Goal: Task Accomplishment & Management: Use online tool/utility

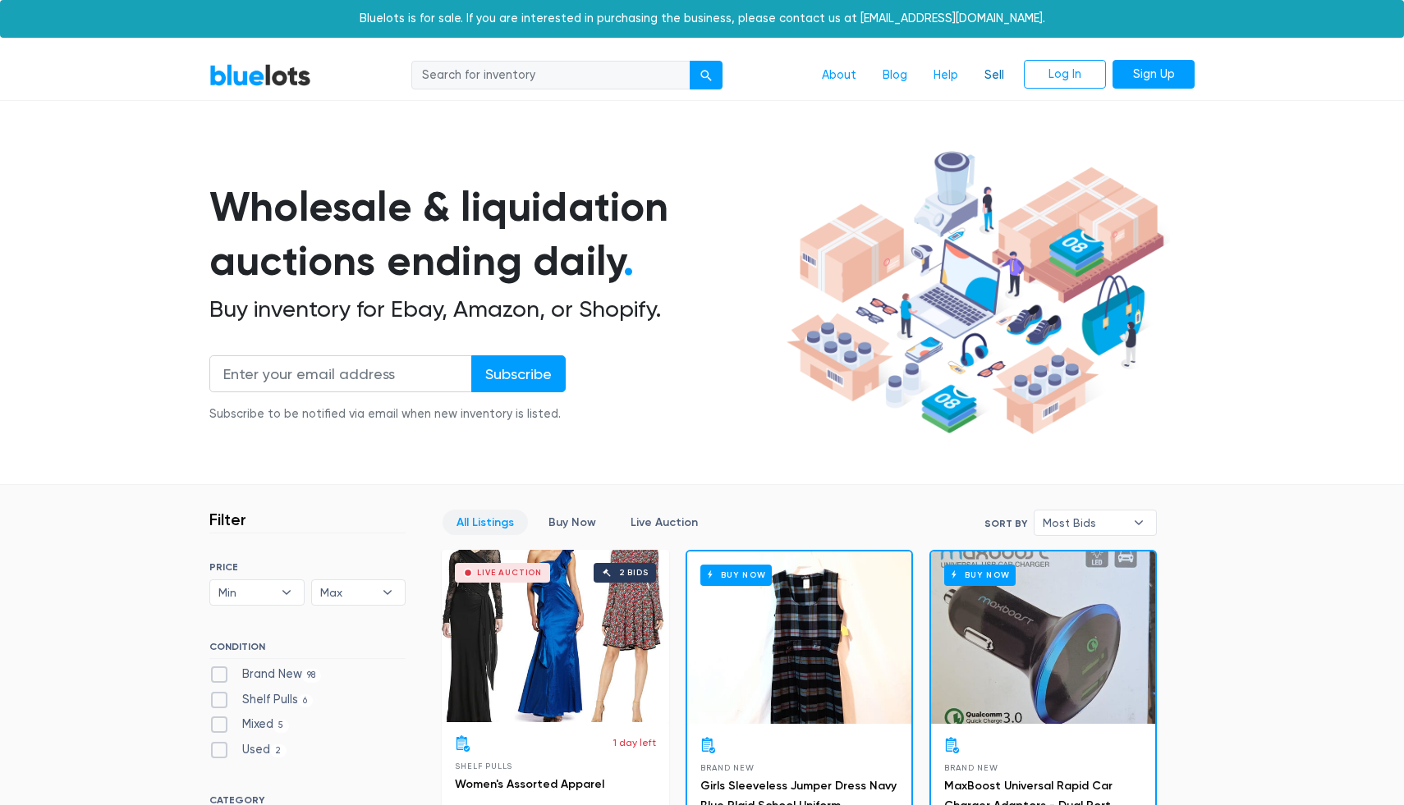
click at [988, 74] on link "Sell" at bounding box center [994, 75] width 46 height 31
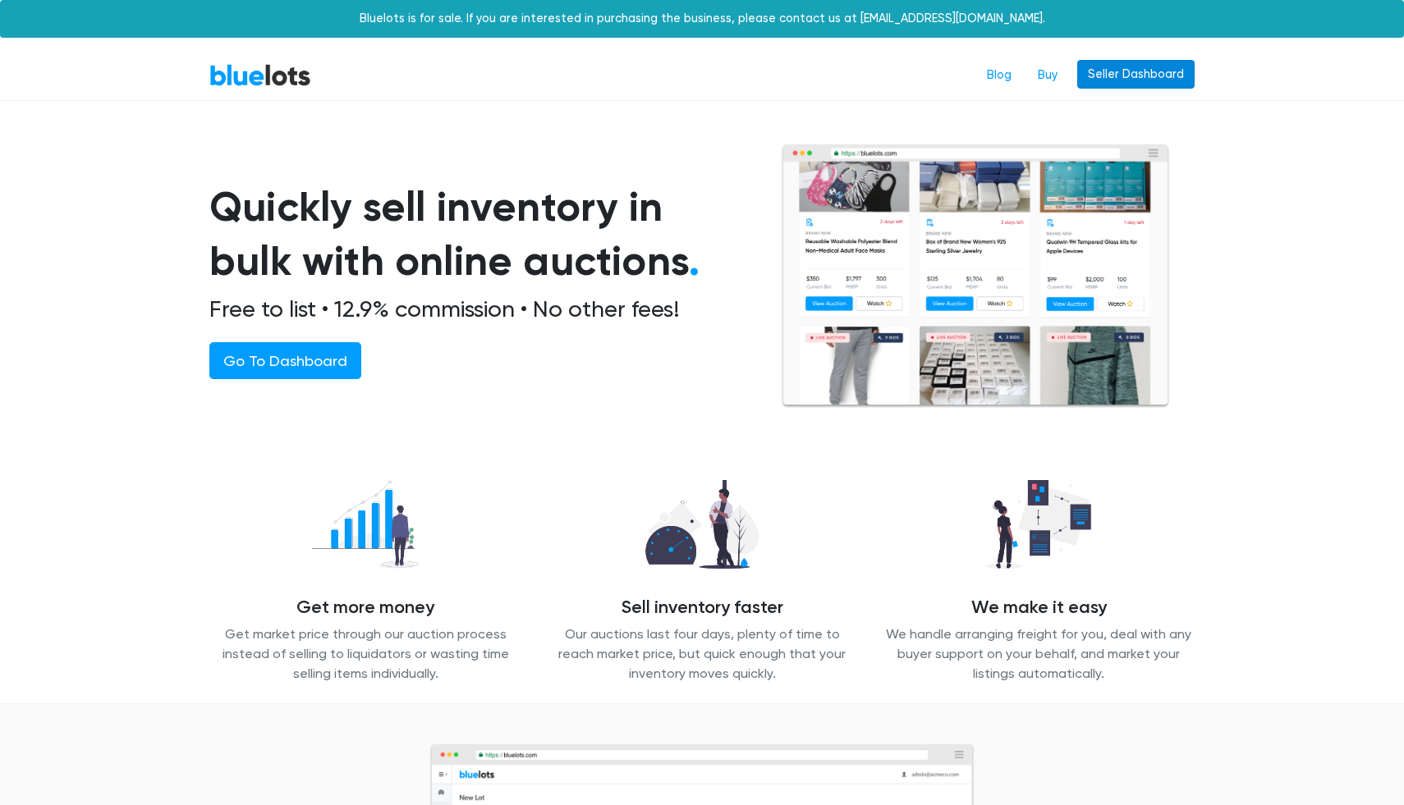
click at [1150, 77] on link "Seller Dashboard" at bounding box center [1135, 75] width 117 height 30
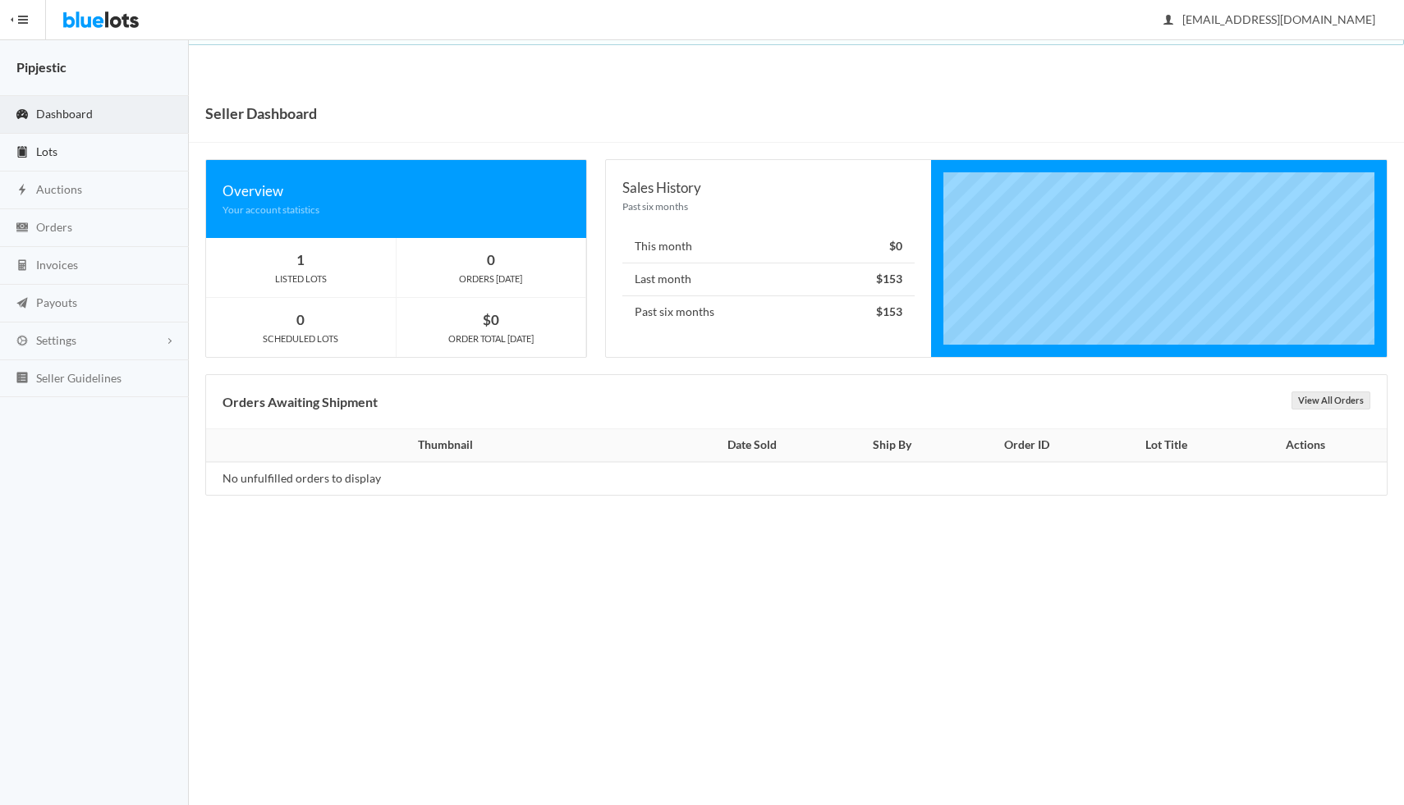
click at [47, 158] on span "Lots" at bounding box center [46, 151] width 21 height 14
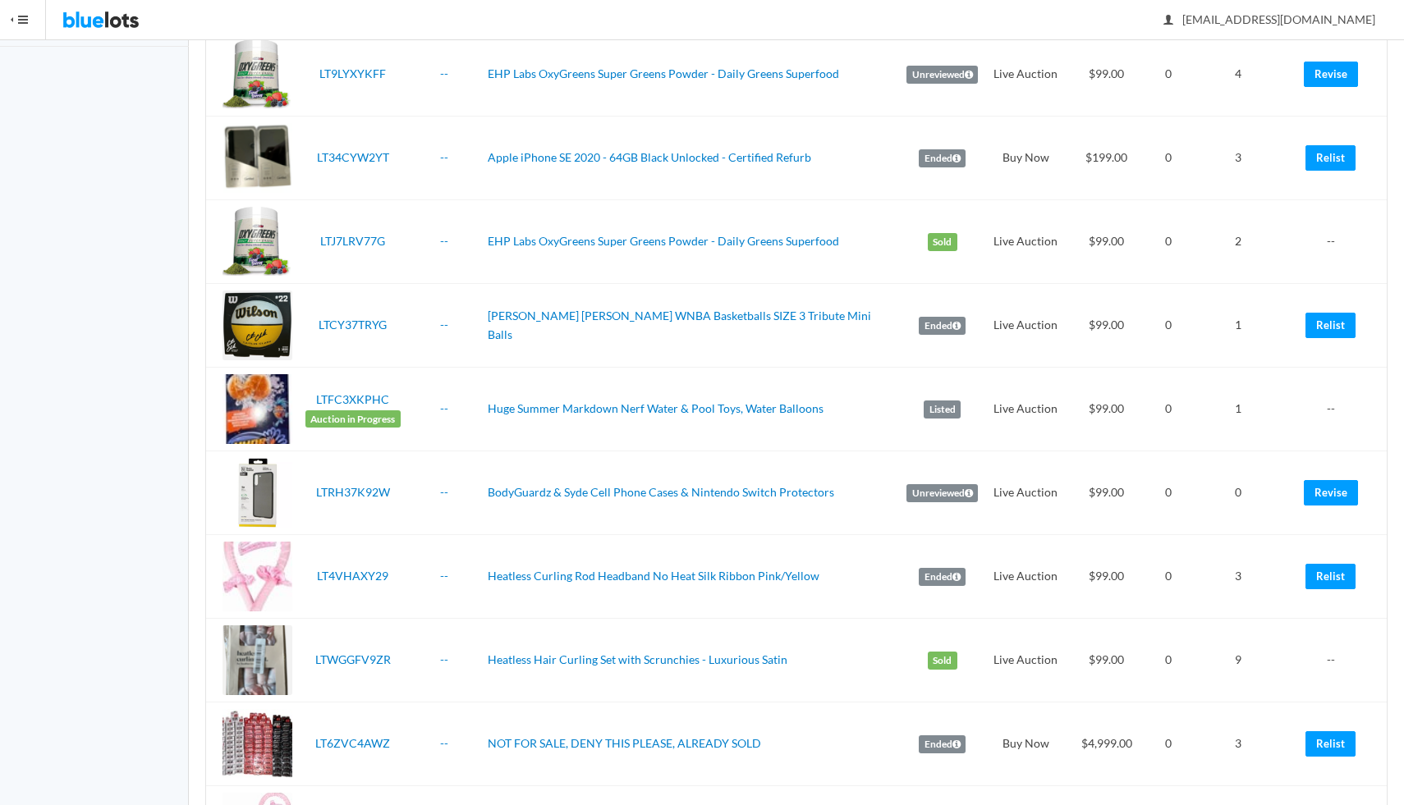
scroll to position [354, 0]
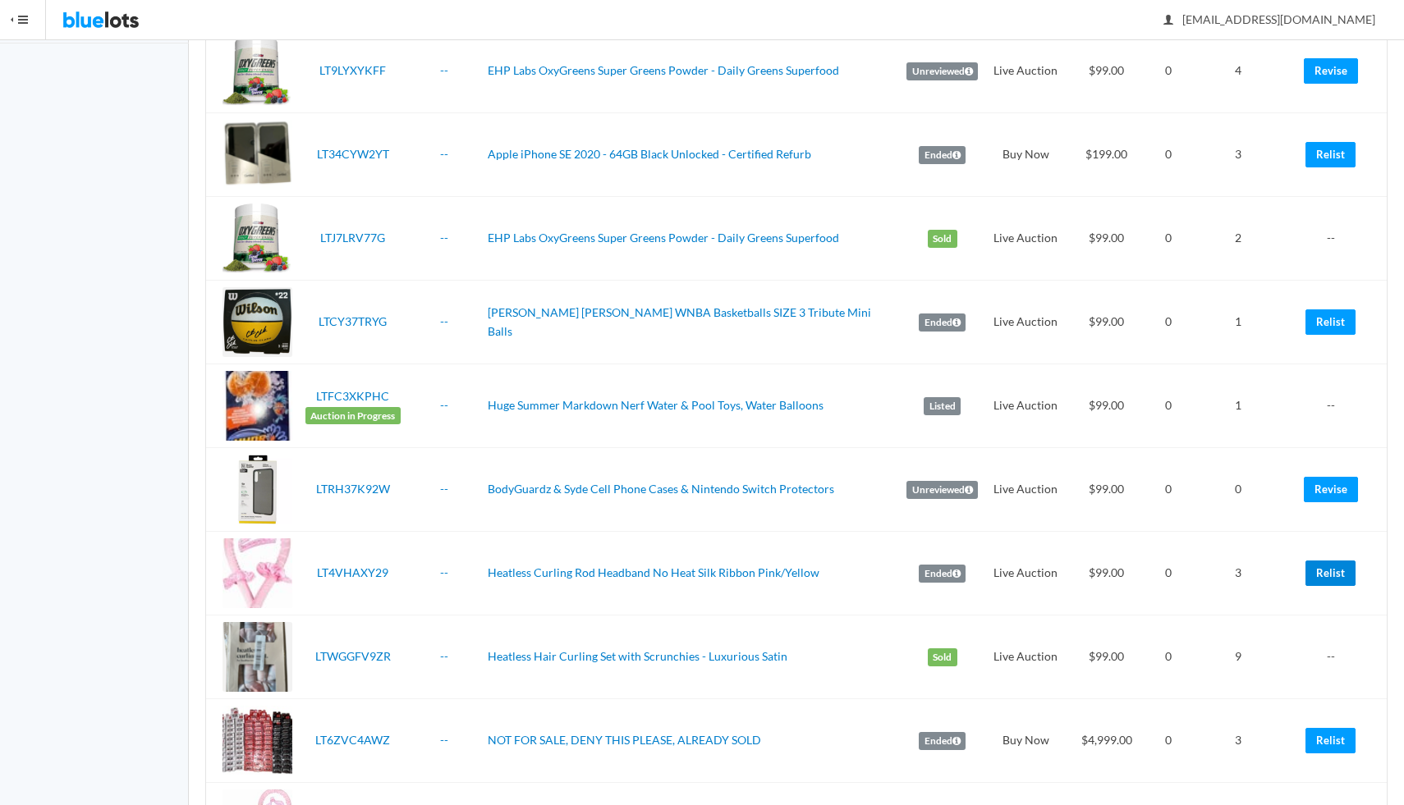
click at [1335, 561] on link "Relist" at bounding box center [1330, 573] width 50 height 25
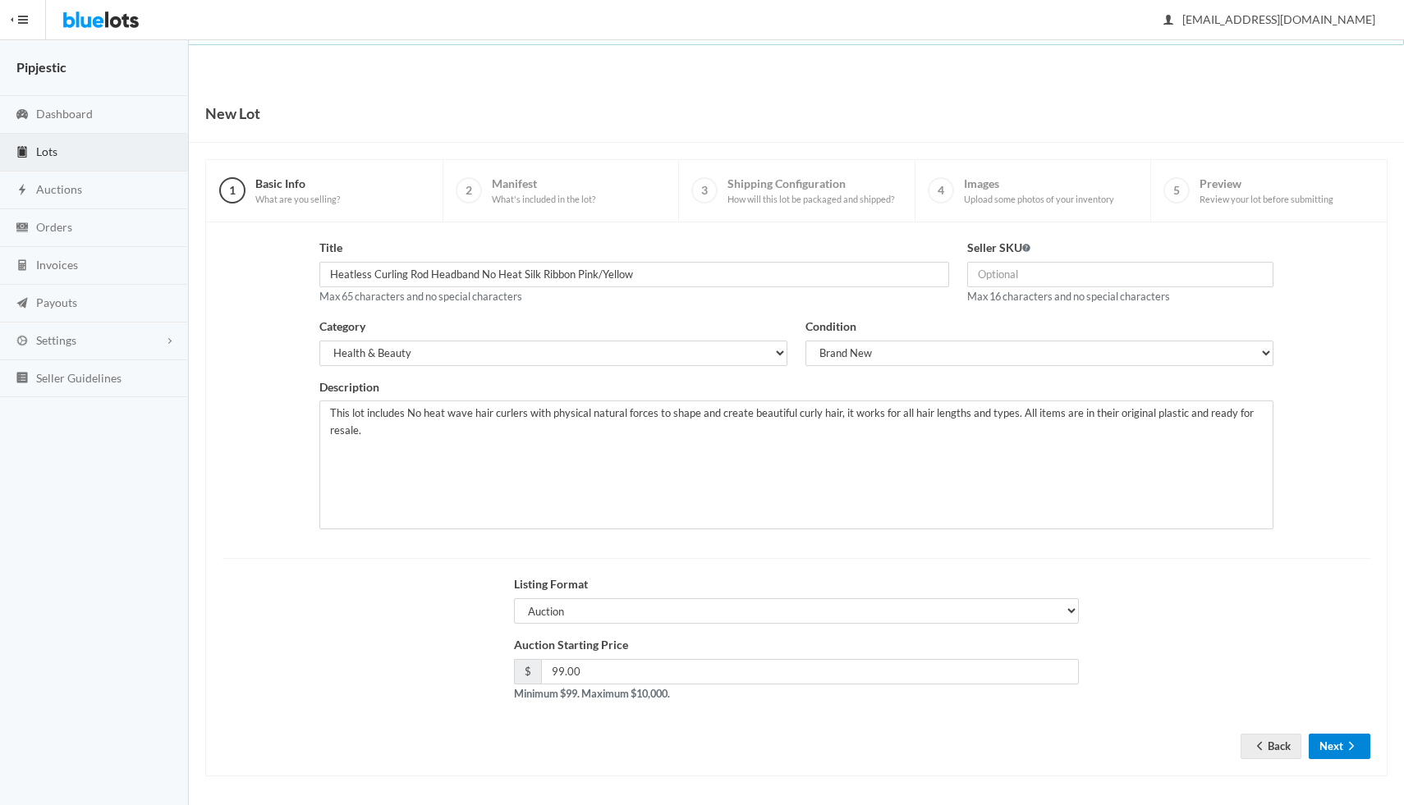
click at [1336, 745] on button "Next" at bounding box center [1339, 746] width 62 height 25
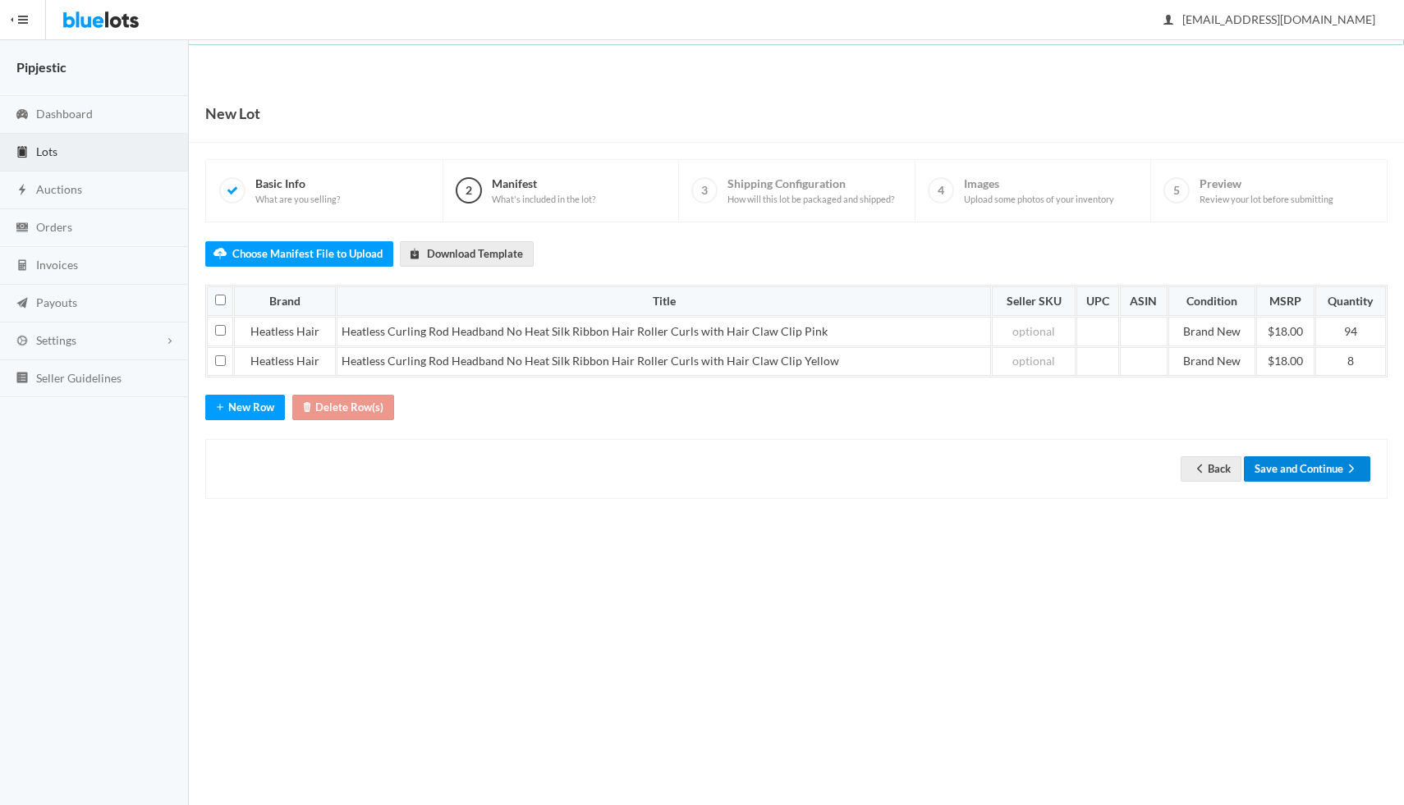
click at [1324, 456] on button "Save and Continue" at bounding box center [1307, 468] width 126 height 25
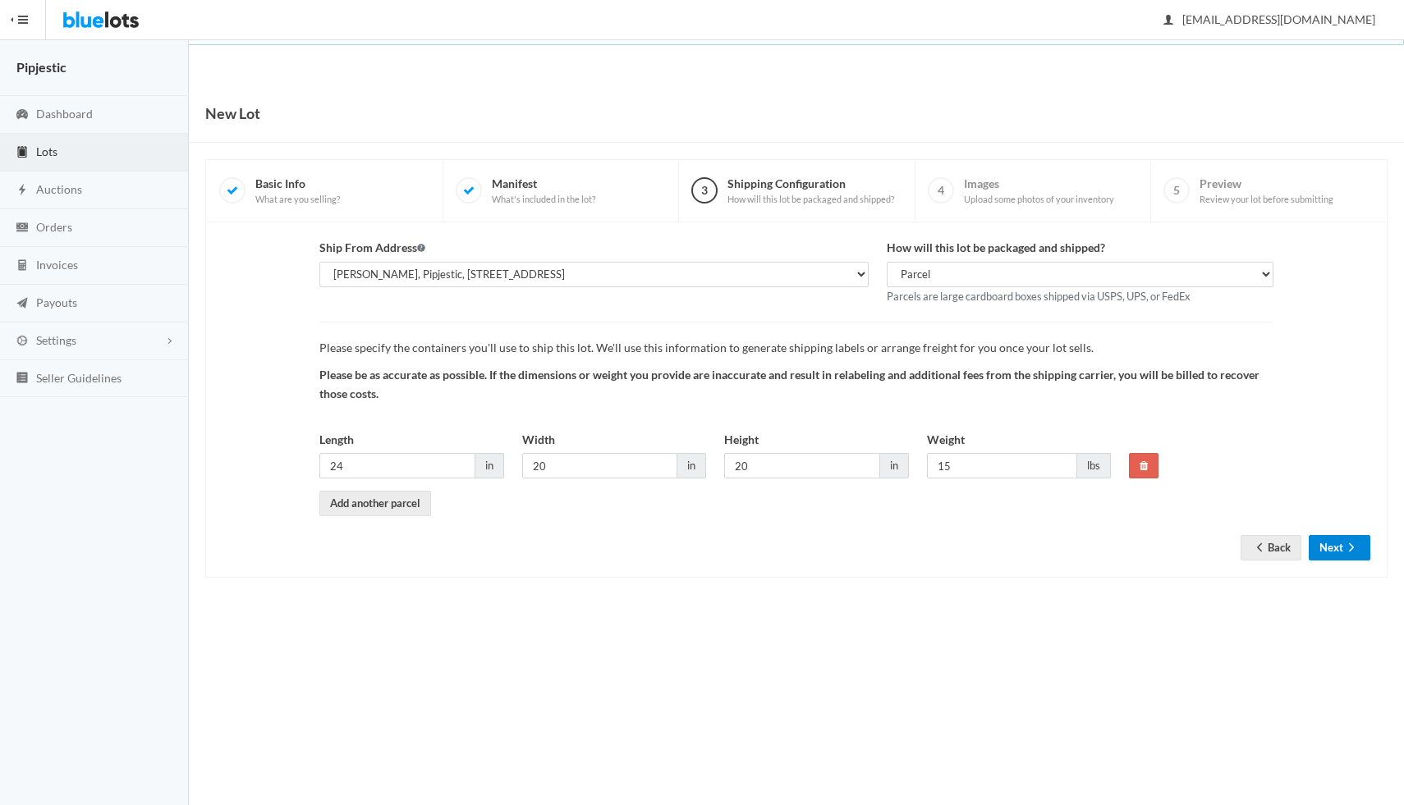
click at [1336, 551] on button "Next" at bounding box center [1339, 547] width 62 height 25
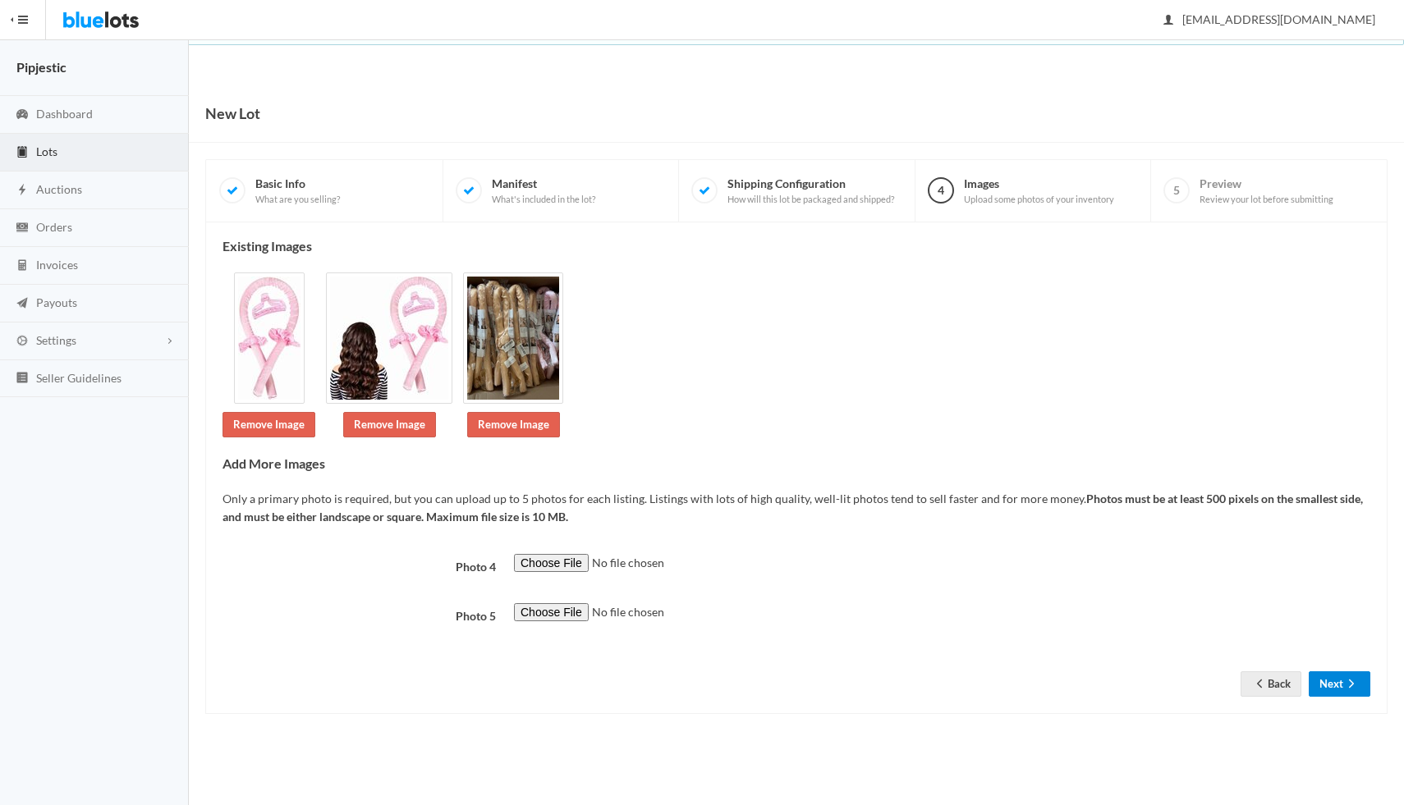
click at [1347, 685] on icon "arrow forward" at bounding box center [1351, 683] width 16 height 13
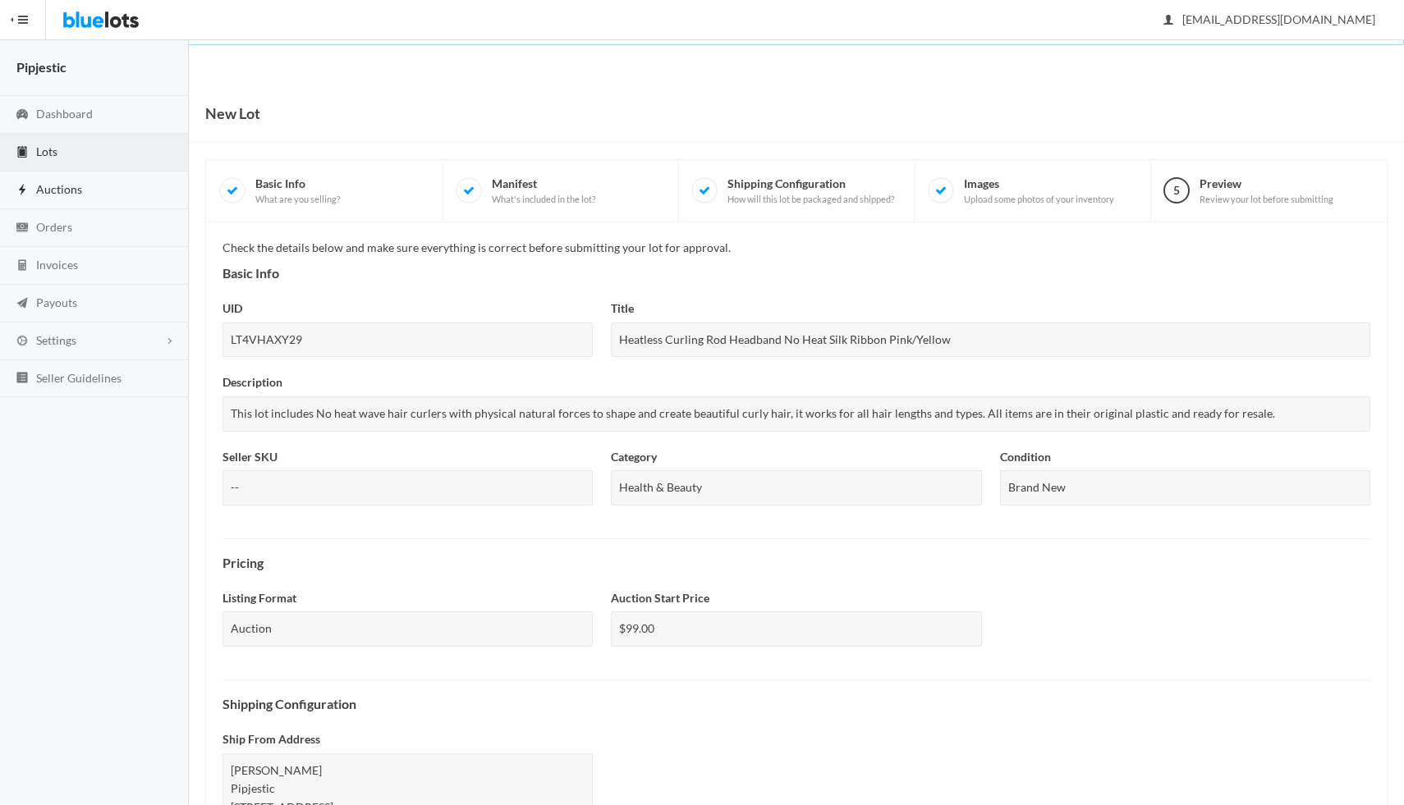
click at [58, 190] on span "Auctions" at bounding box center [59, 189] width 46 height 14
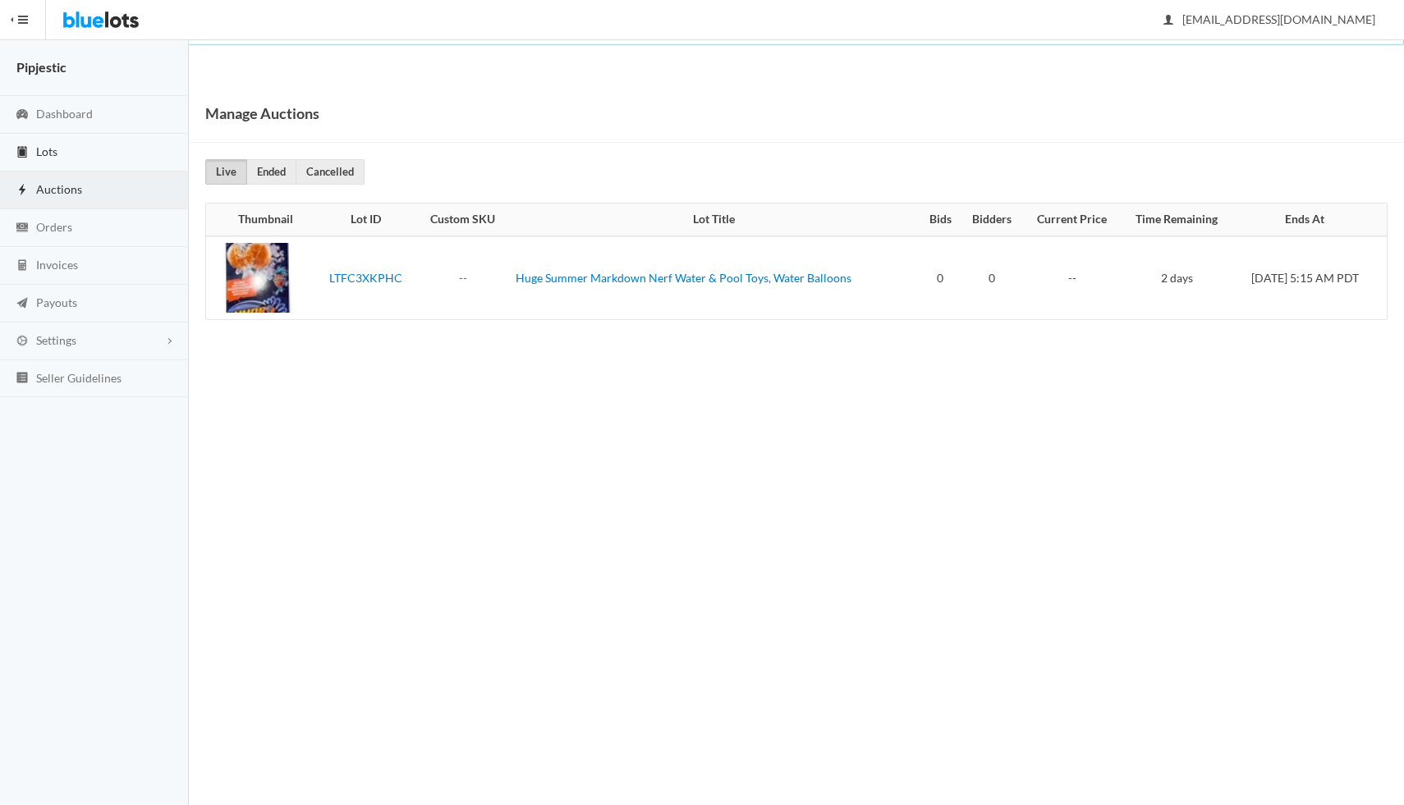
click at [47, 153] on span "Lots" at bounding box center [46, 151] width 21 height 14
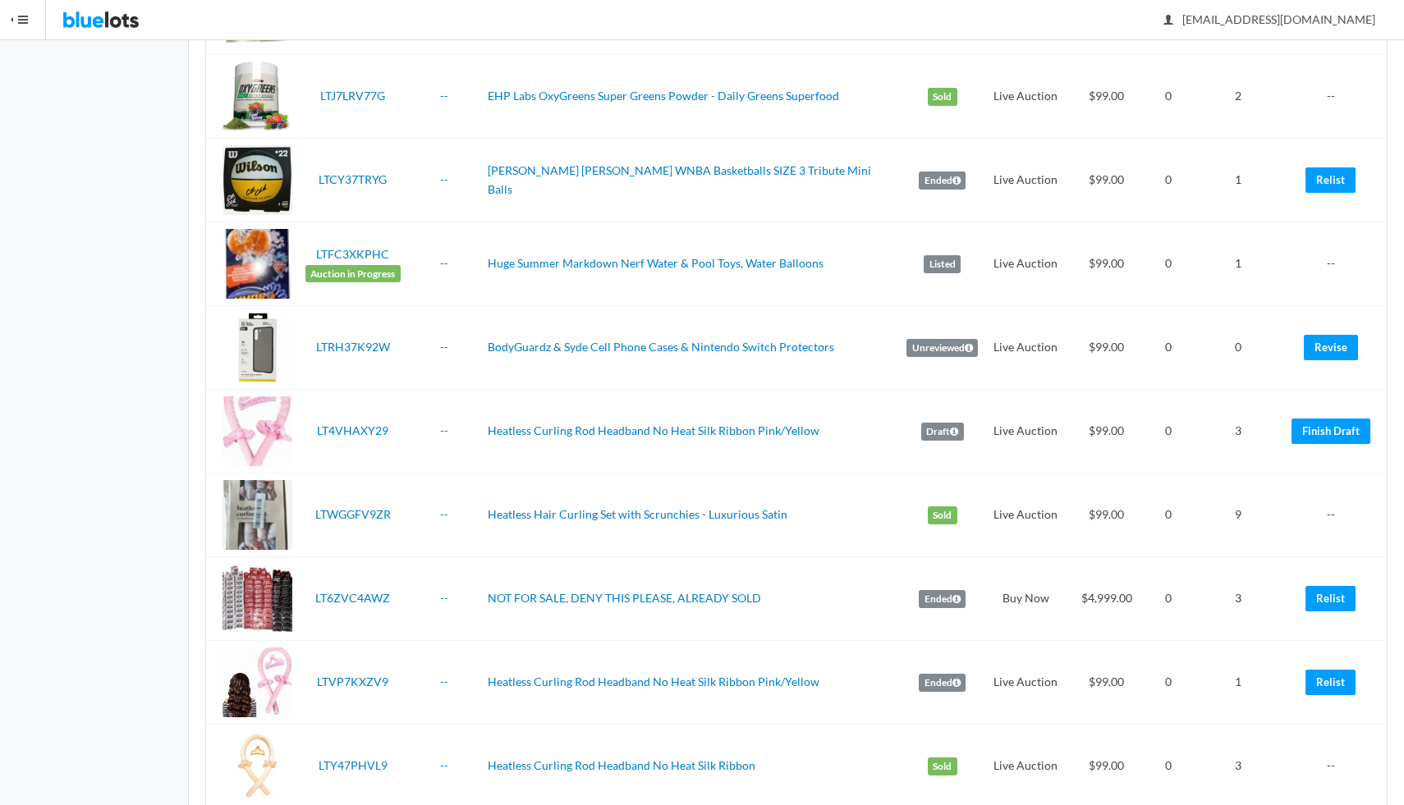
scroll to position [369, 0]
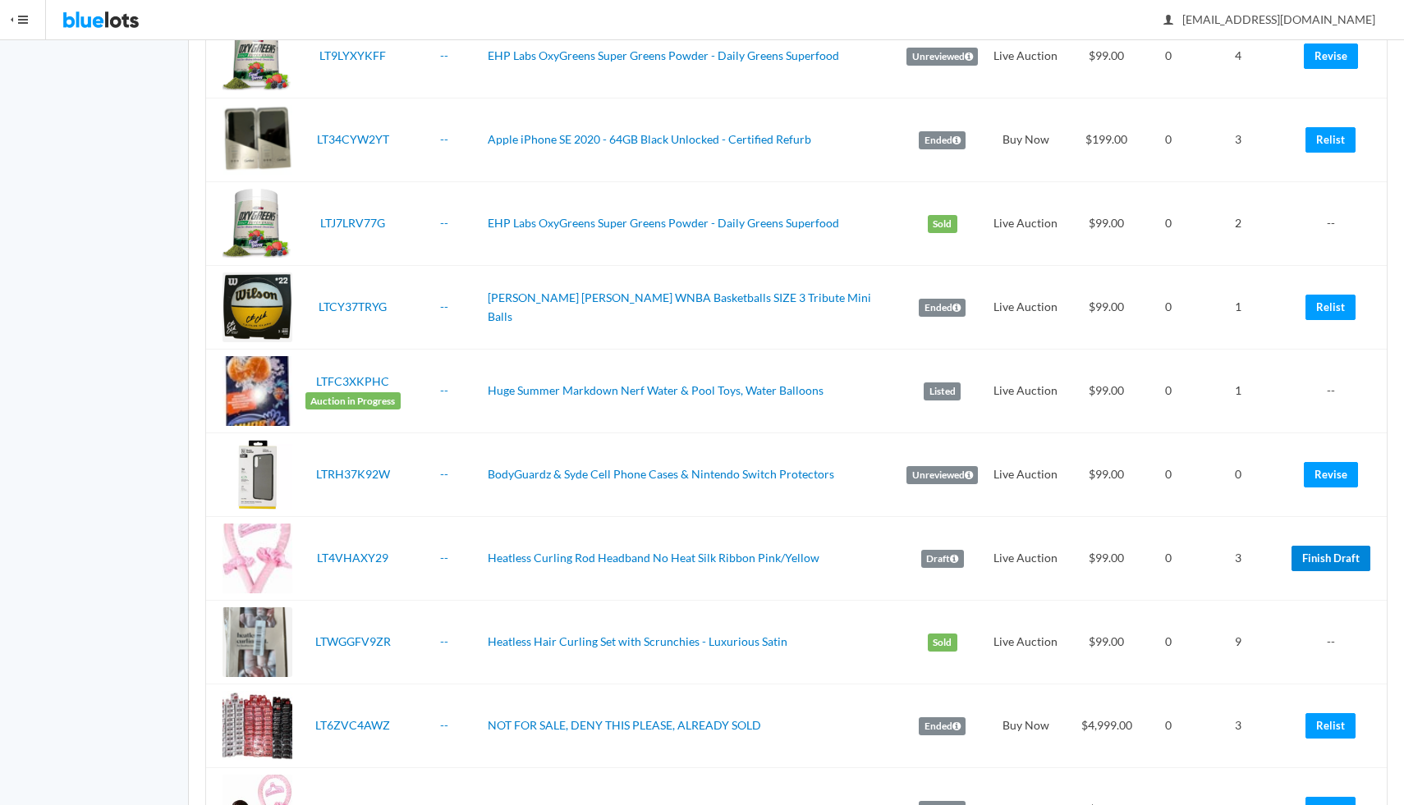
click at [1334, 546] on link "Finish Draft" at bounding box center [1330, 558] width 79 height 25
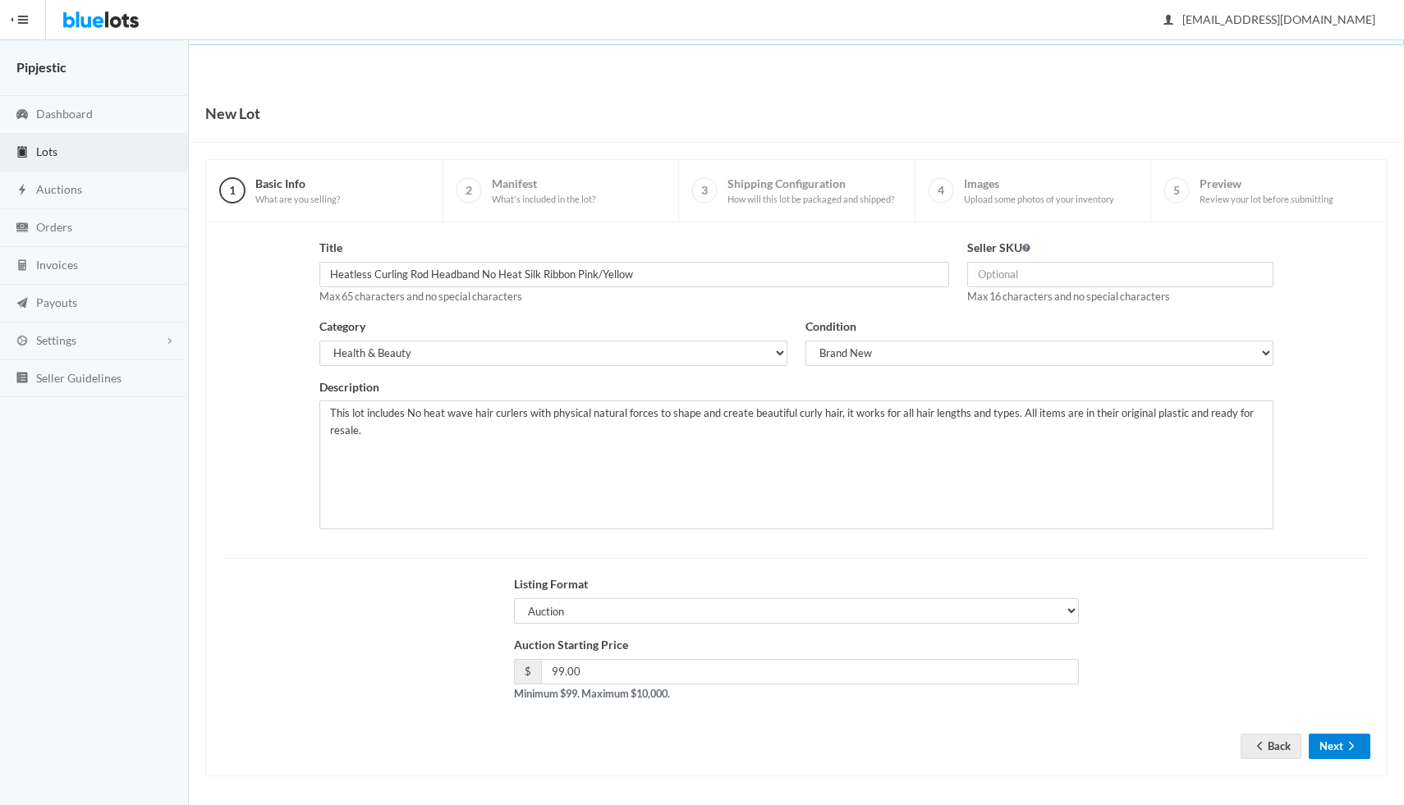
click at [1337, 743] on button "Next" at bounding box center [1339, 746] width 62 height 25
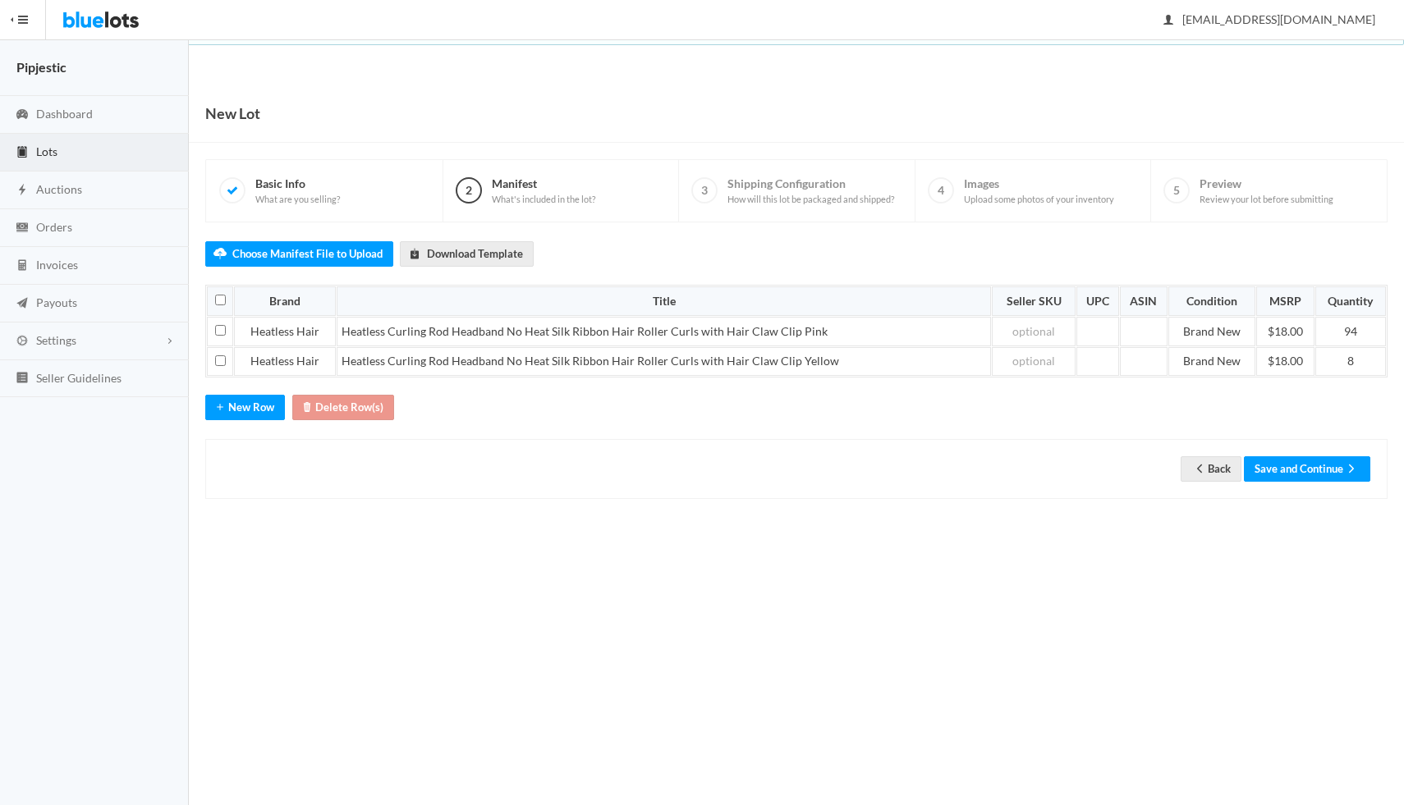
click at [1314, 455] on div "Back Save and Continue" at bounding box center [796, 469] width 1182 height 60
click at [1311, 468] on button "Save and Continue" at bounding box center [1307, 468] width 126 height 25
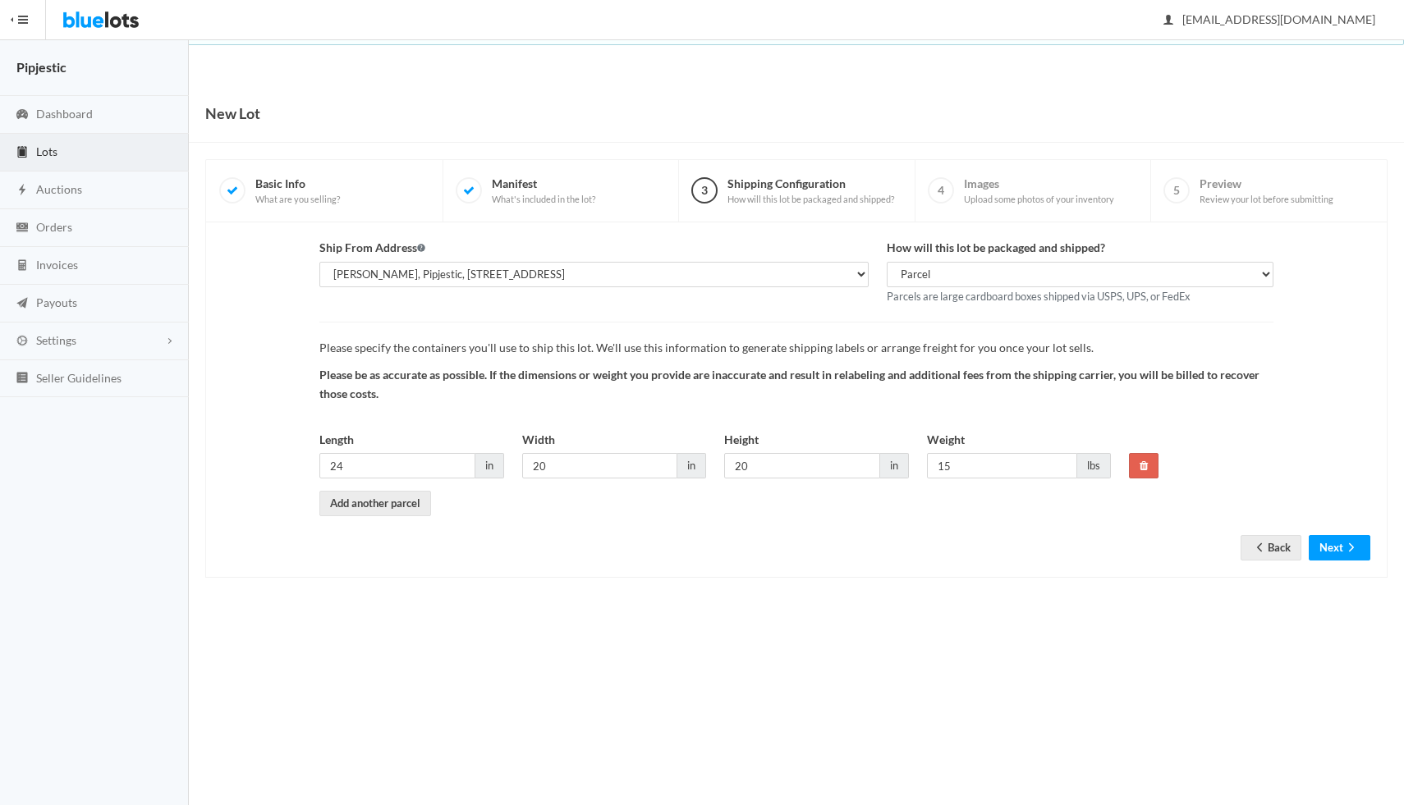
click at [1340, 564] on div "Ship From Address [PERSON_NAME], Pipjestic, [STREET_ADDRESS] How will this lot …" at bounding box center [796, 399] width 1182 height 355
click at [1340, 552] on button "Next" at bounding box center [1339, 547] width 62 height 25
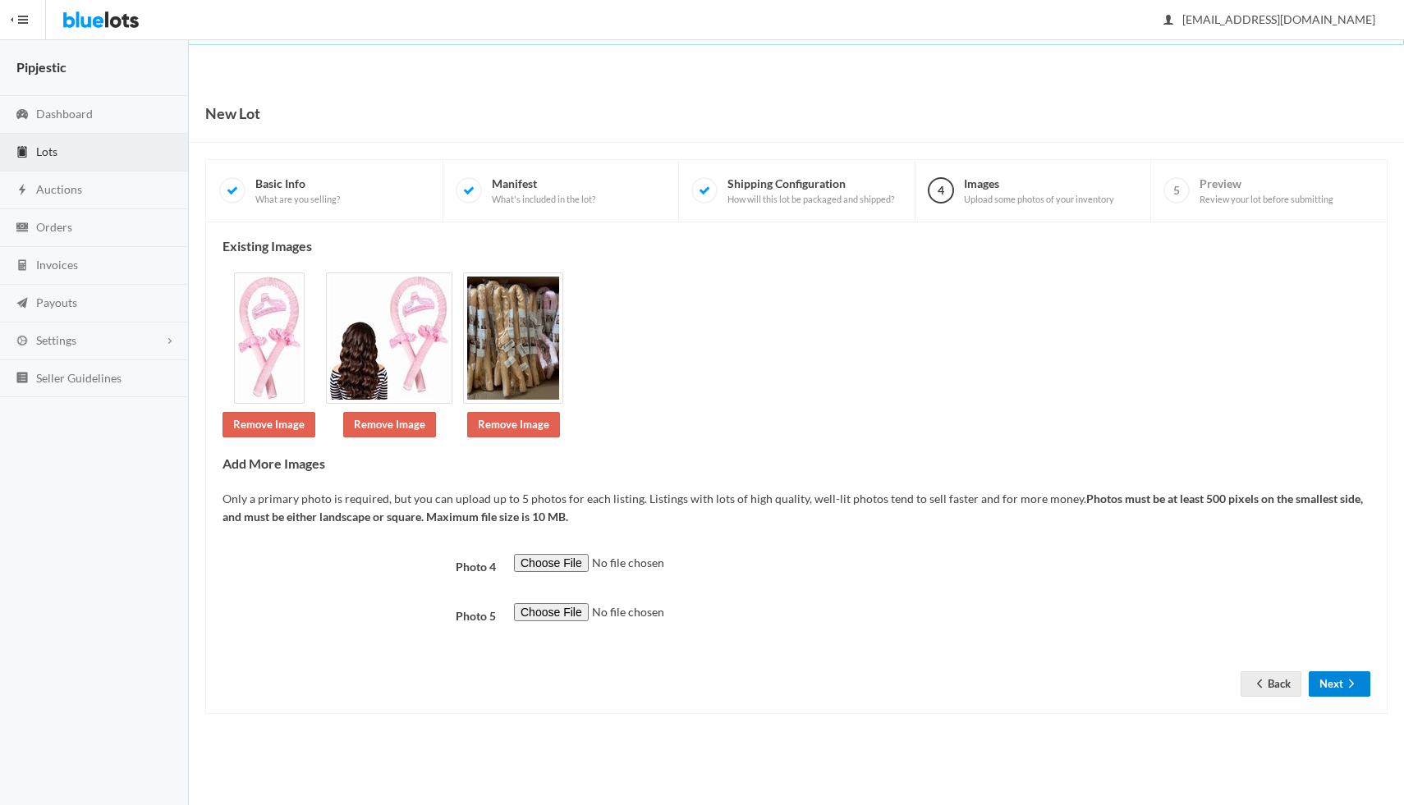
click at [1338, 676] on button "Next" at bounding box center [1339, 683] width 62 height 25
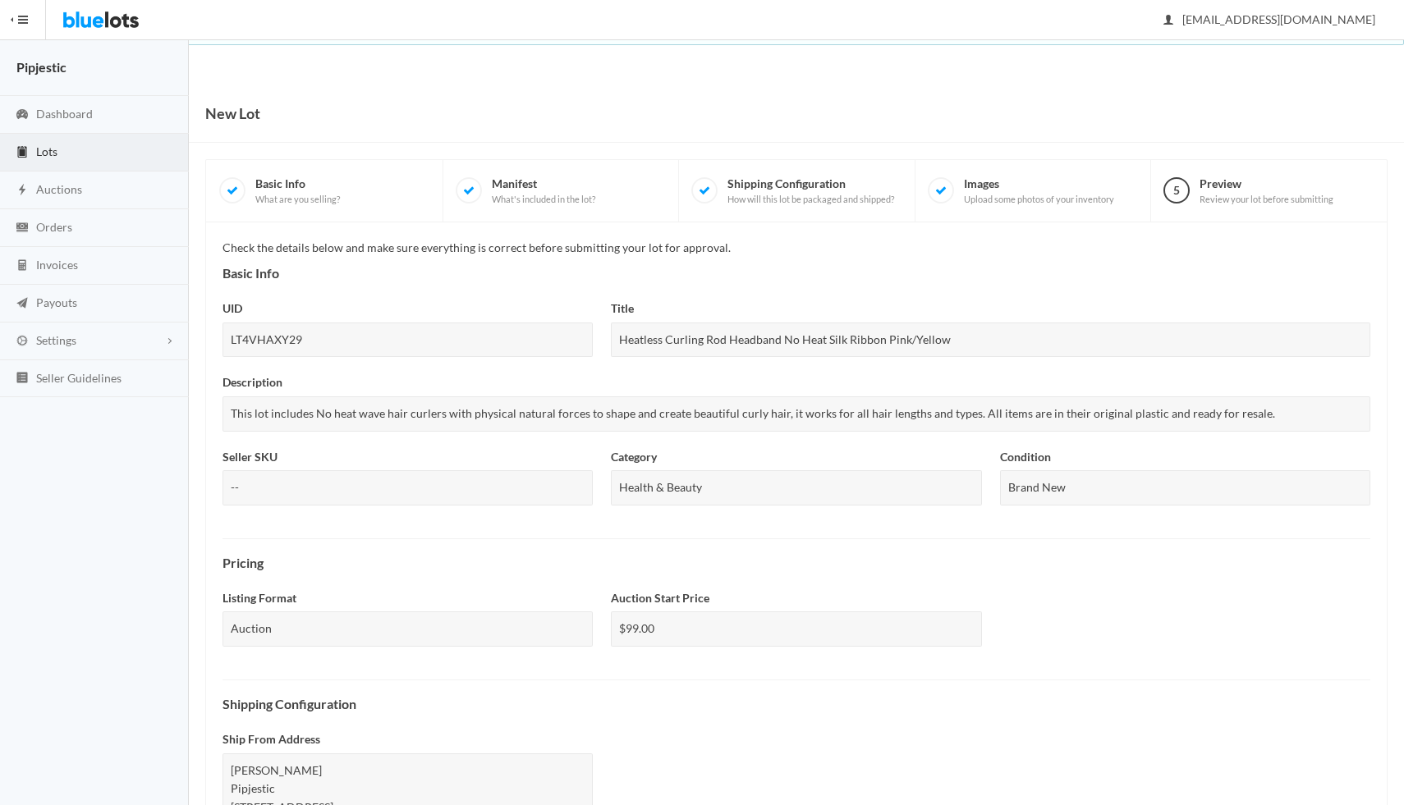
scroll to position [396, 0]
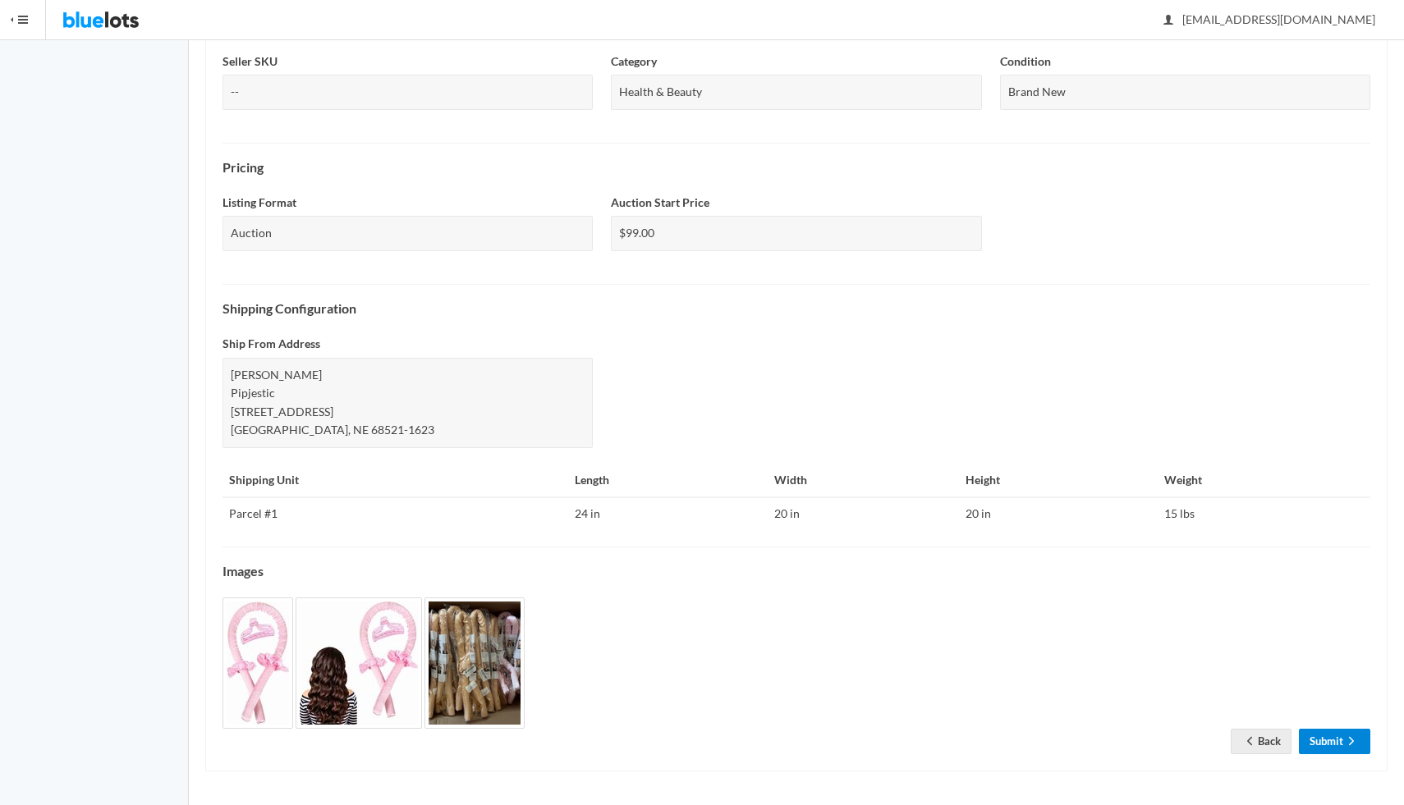
click at [1332, 751] on link "Submit" at bounding box center [1334, 741] width 71 height 25
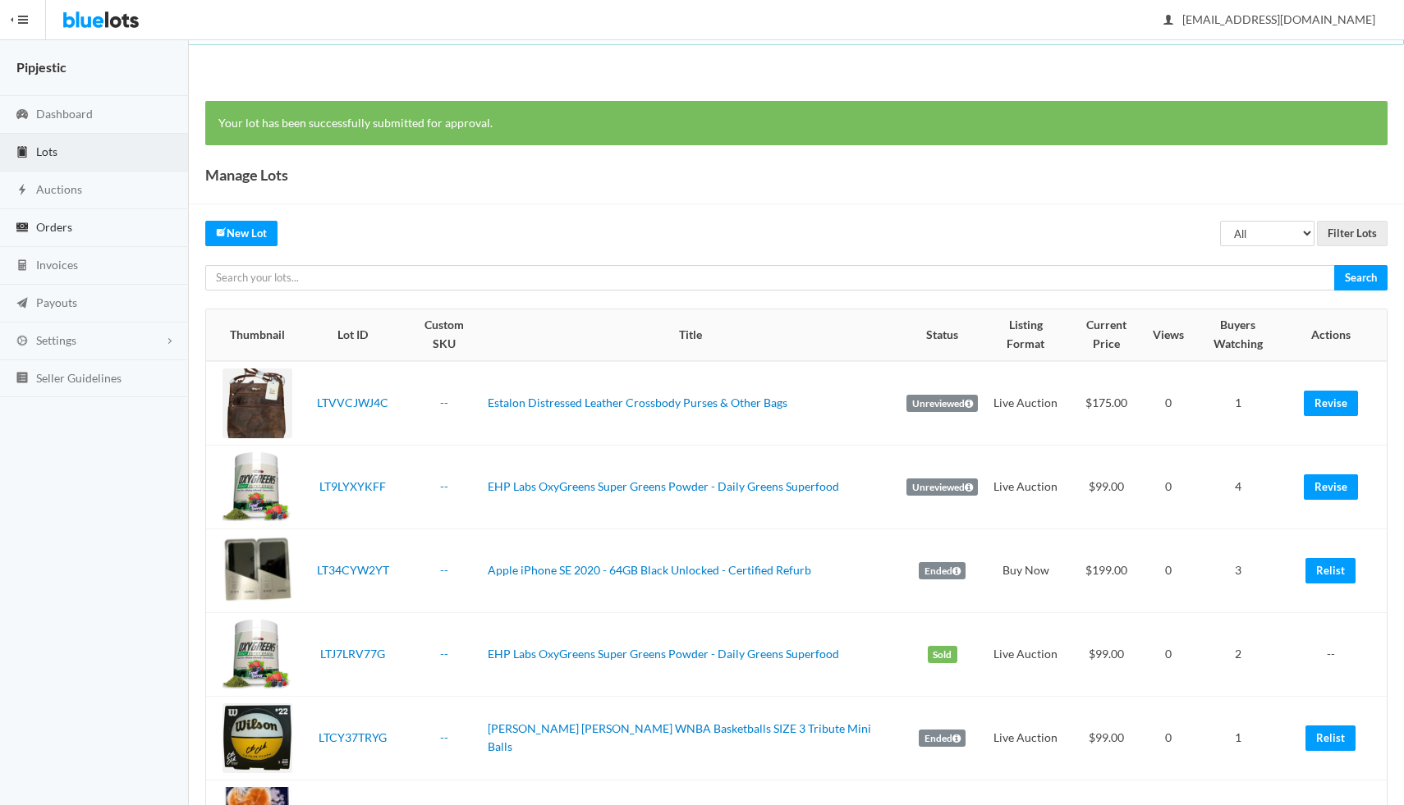
click at [60, 213] on link "Orders" at bounding box center [94, 228] width 189 height 38
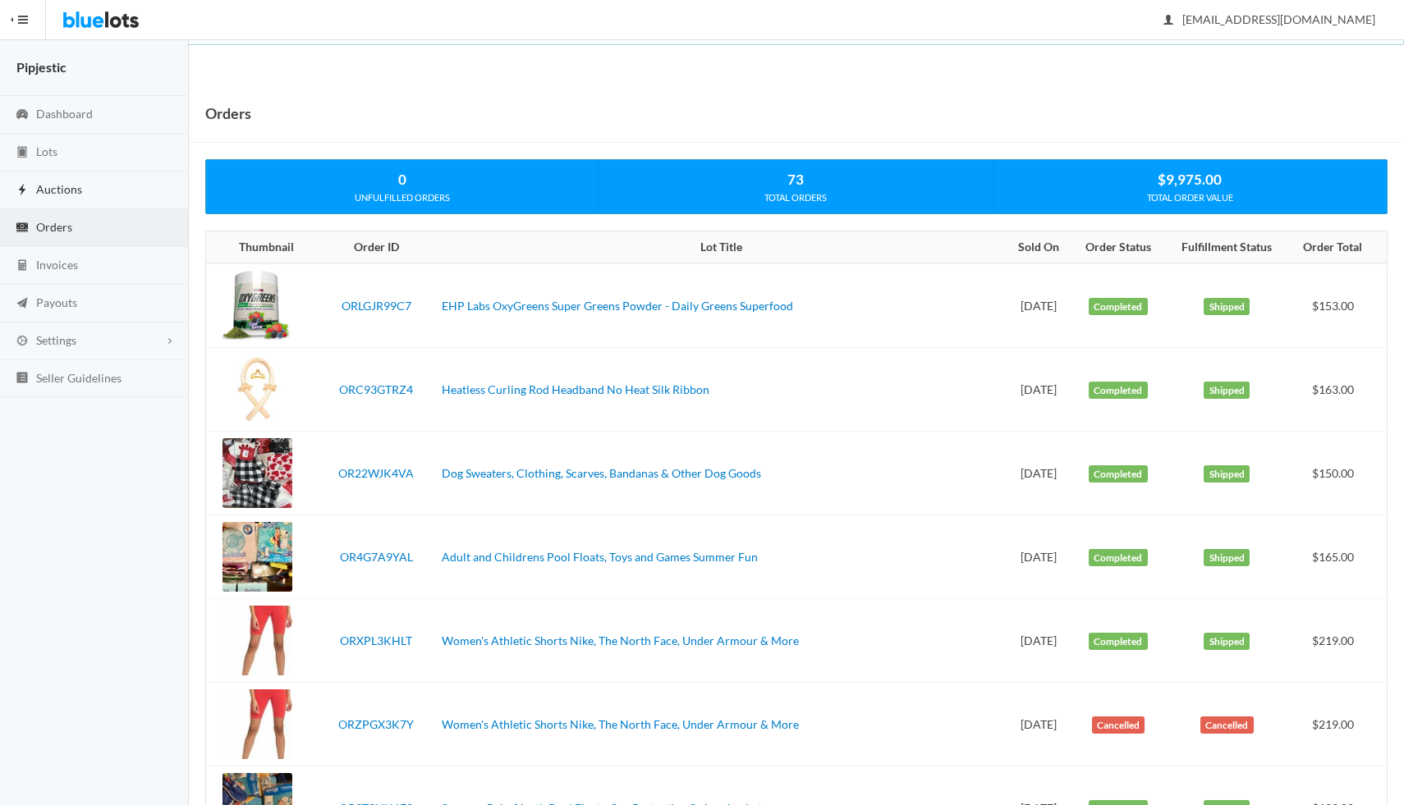
click at [70, 197] on link "Auctions" at bounding box center [94, 191] width 189 height 38
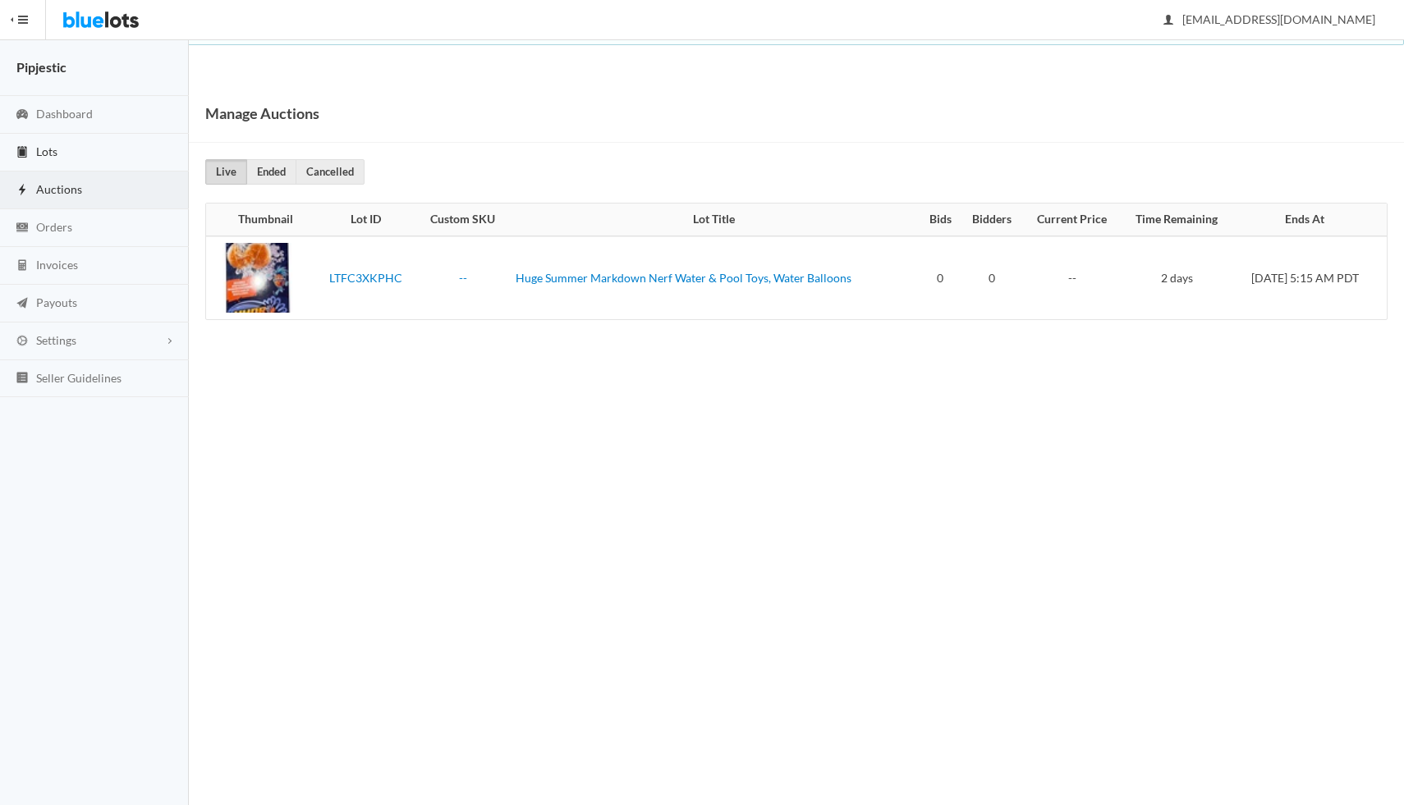
click at [59, 159] on link "Lots" at bounding box center [94, 153] width 189 height 38
